Goal: Transaction & Acquisition: Purchase product/service

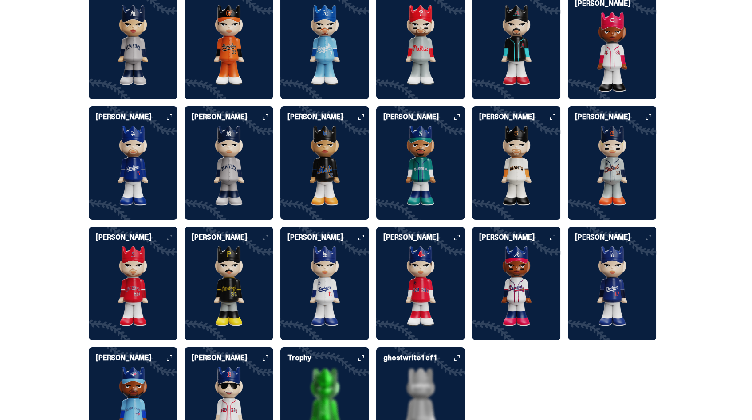
scroll to position [2341, 0]
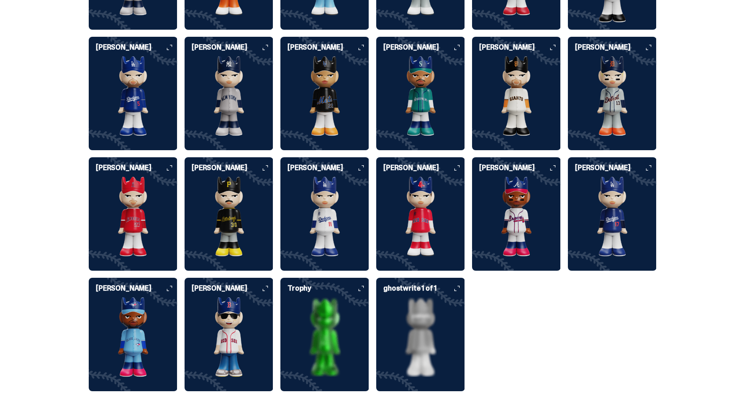
click at [359, 302] on img at bounding box center [324, 338] width 89 height 80
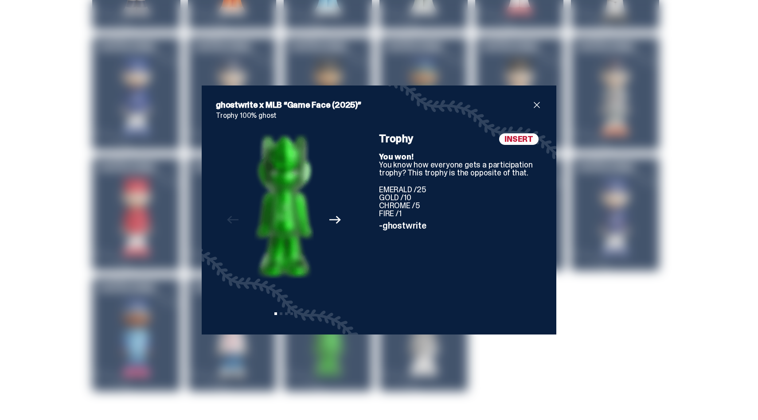
click at [534, 104] on span "close" at bounding box center [537, 105] width 11 height 11
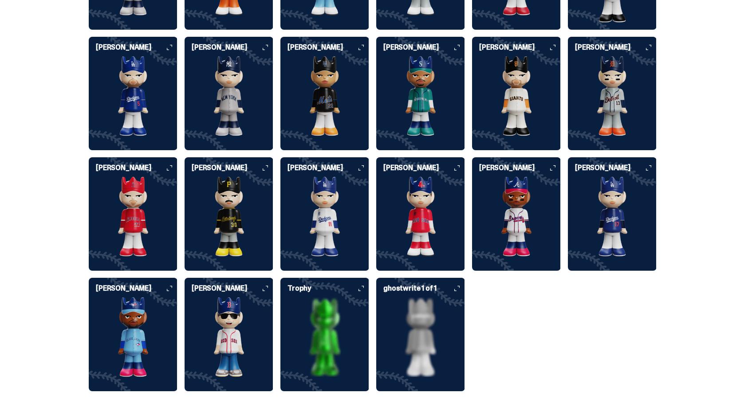
click at [439, 298] on img at bounding box center [420, 338] width 89 height 80
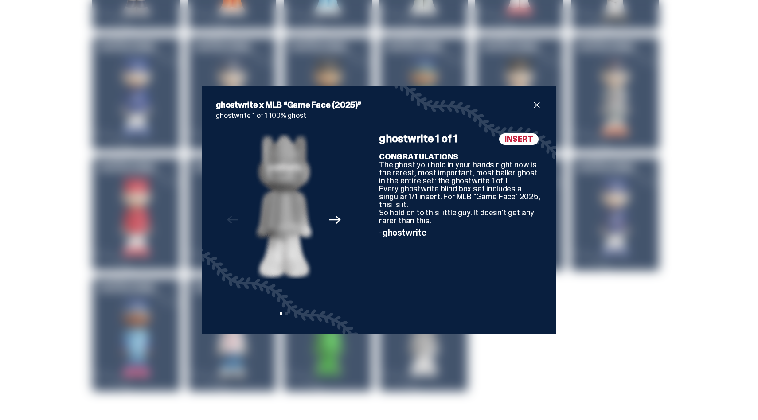
click at [575, 335] on div "ghostwrite x MLB “Game Face (2025)” ghostwrite 1 of 1 100% ghost Previous Next …" at bounding box center [379, 210] width 758 height 420
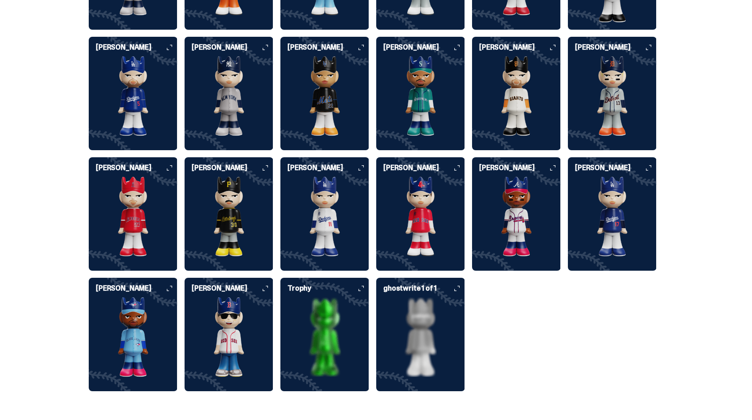
click at [581, 184] on img at bounding box center [612, 217] width 89 height 80
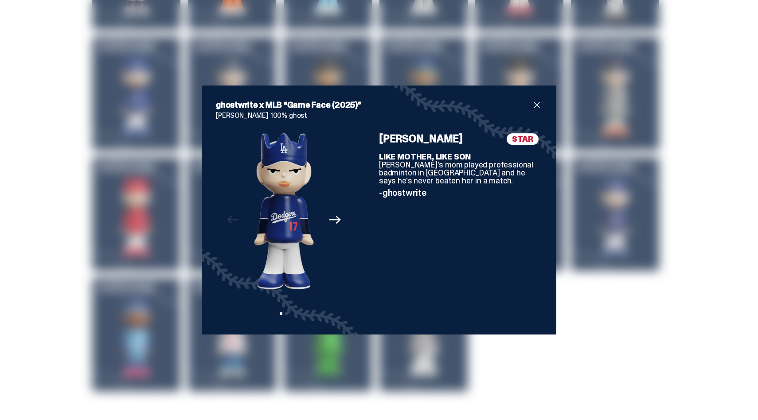
click at [334, 222] on icon "Next" at bounding box center [335, 220] width 12 height 8
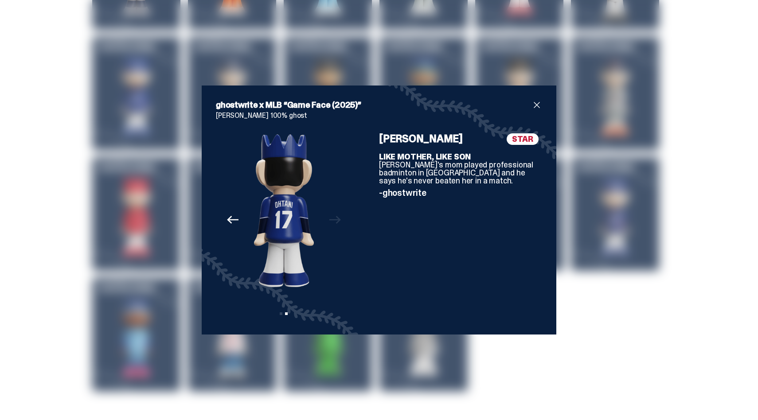
click at [334, 222] on div "Previous Next View slide 1 View slide 2" at bounding box center [284, 226] width 136 height 187
click at [635, 290] on div "ghostwrite x MLB “Game Face (2025)” Shohei Ohtani 100% ghost Previous Next View…" at bounding box center [379, 210] width 758 height 420
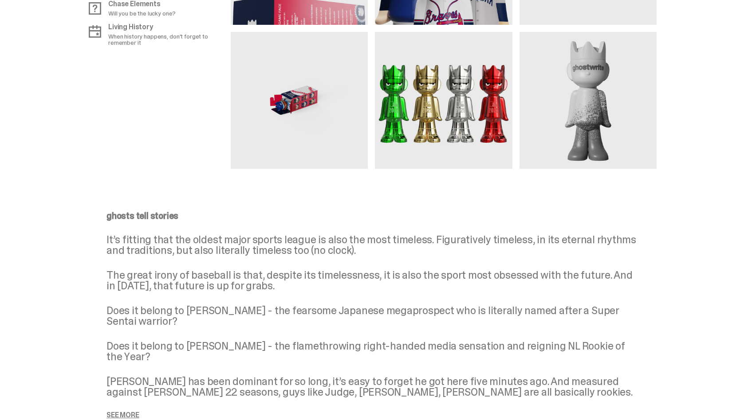
scroll to position [919, 0]
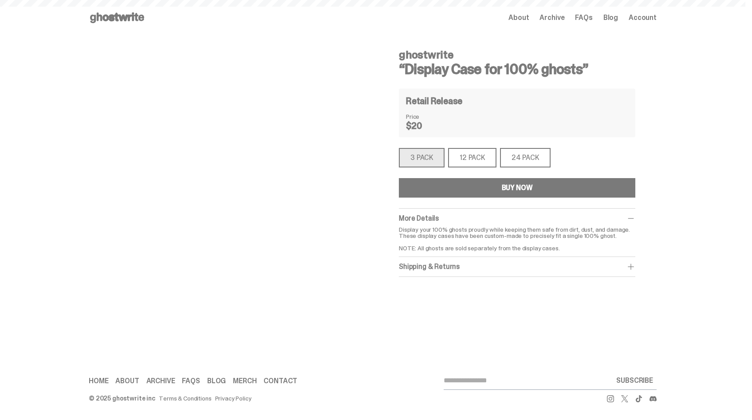
click at [487, 155] on div "12 PACK" at bounding box center [472, 158] width 48 height 20
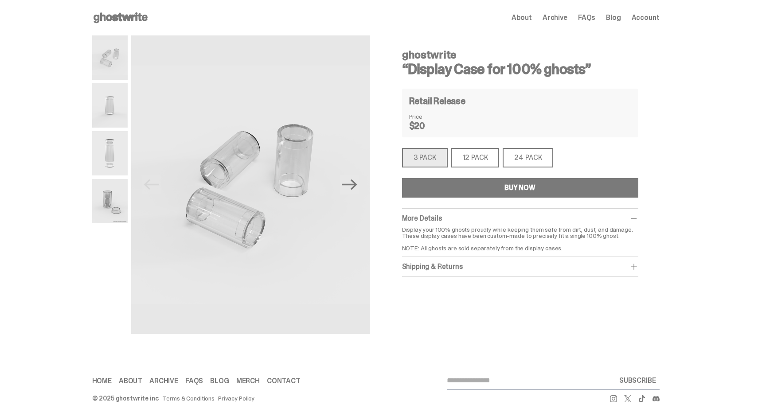
click at [469, 160] on div "12 PACK" at bounding box center [475, 158] width 48 height 20
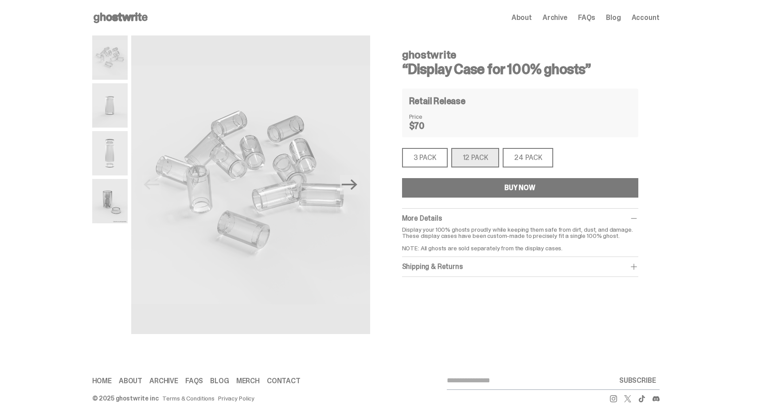
click at [475, 191] on button "BUY NOW" at bounding box center [520, 188] width 236 height 20
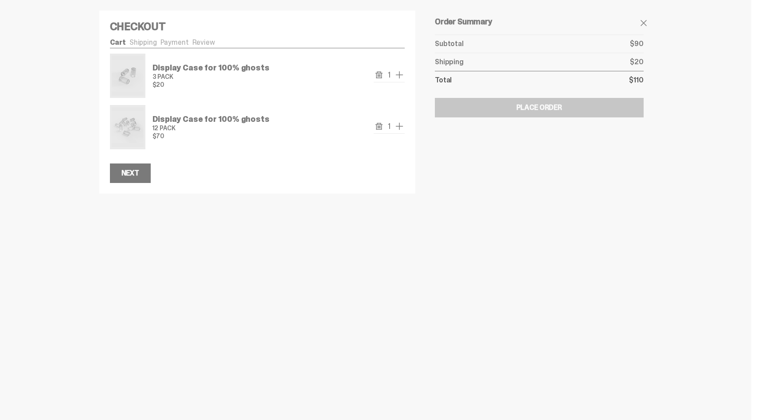
click at [381, 74] on use "remove" at bounding box center [379, 74] width 7 height 7
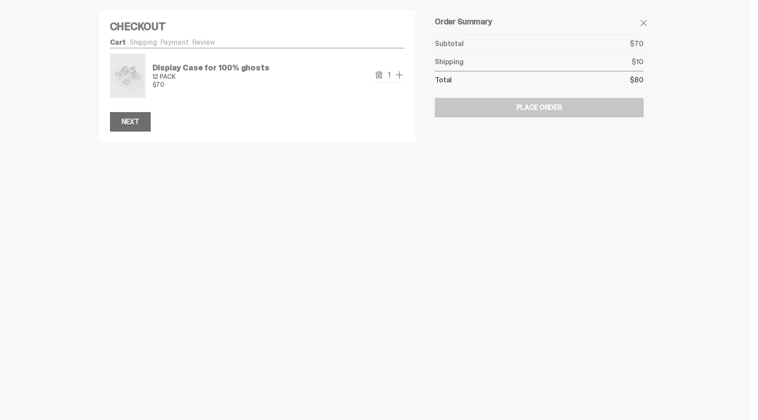
click at [139, 119] on button "Next" at bounding box center [130, 122] width 41 height 20
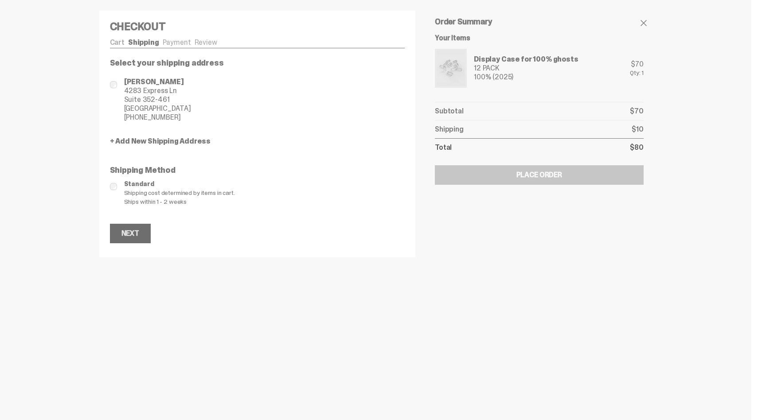
click at [134, 234] on div "Next" at bounding box center [130, 233] width 18 height 7
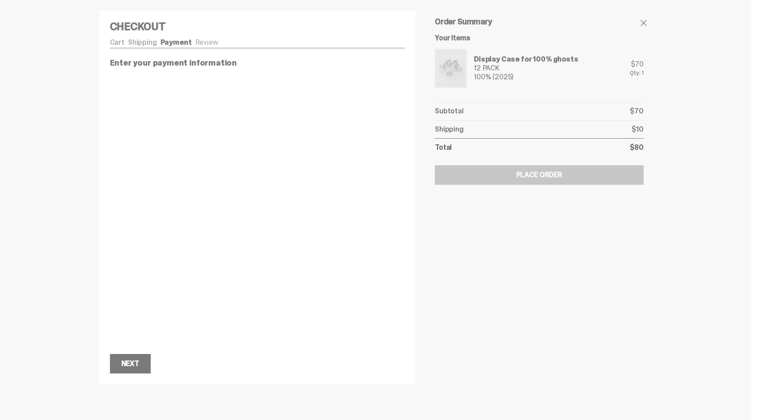
click at [86, 182] on div at bounding box center [379, 210] width 758 height 420
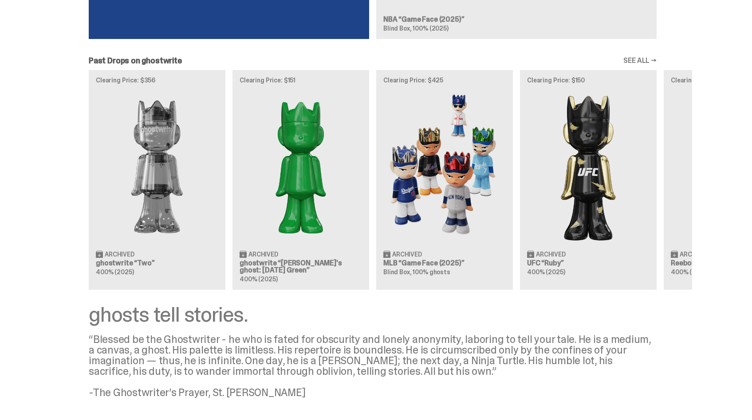
scroll to position [831, 0]
